Goal: Task Accomplishment & Management: Manage account settings

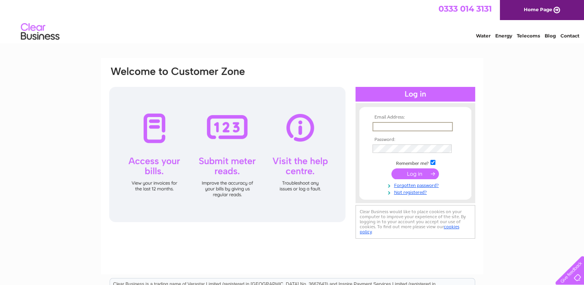
click at [386, 125] on input "text" at bounding box center [413, 126] width 80 height 9
type input "[EMAIL_ADDRESS][DOMAIN_NAME]"
click at [409, 173] on input "submit" at bounding box center [414, 173] width 47 height 11
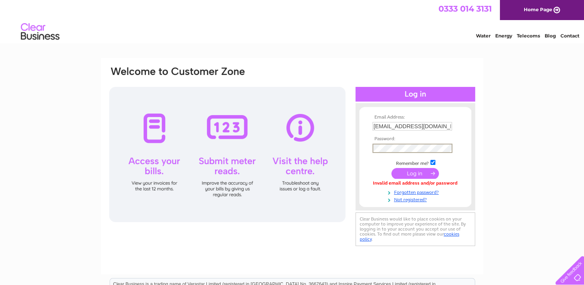
click at [391, 168] on input "submit" at bounding box center [414, 173] width 47 height 11
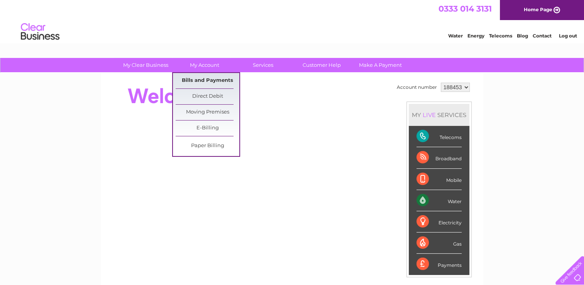
click at [203, 79] on link "Bills and Payments" at bounding box center [208, 80] width 64 height 15
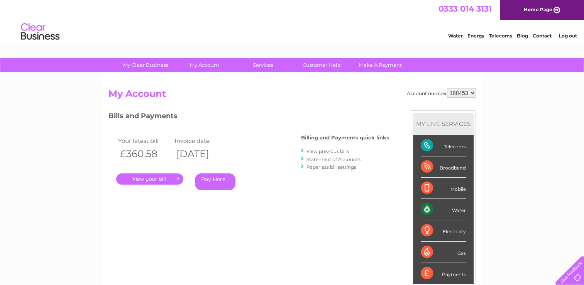
click at [330, 151] on link "View previous bills" at bounding box center [328, 151] width 42 height 6
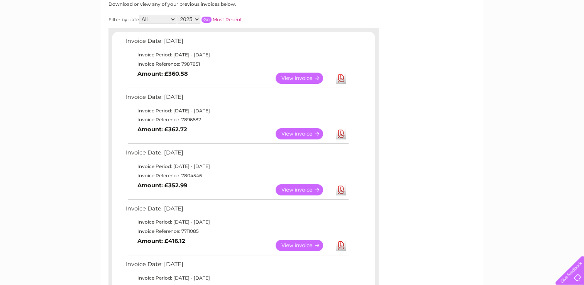
scroll to position [120, 0]
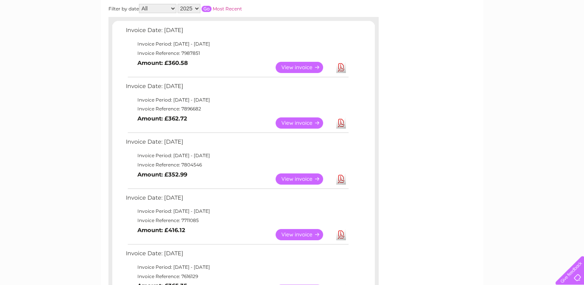
click at [339, 121] on link "Download" at bounding box center [341, 122] width 10 height 11
click at [339, 66] on link "Download" at bounding box center [341, 67] width 10 height 11
